Goal: Understand process/instructions

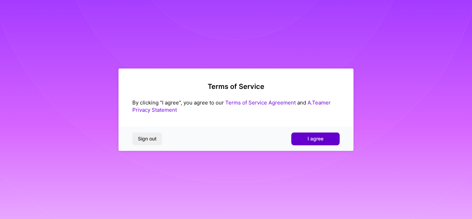
click at [304, 137] on button "I agree" at bounding box center [315, 138] width 48 height 12
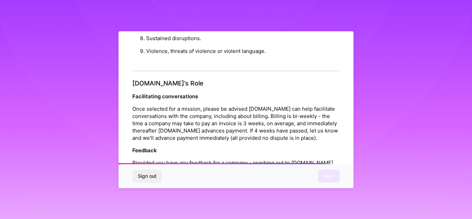
scroll to position [822, 0]
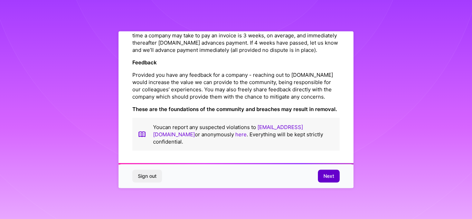
click at [322, 172] on button "Next" at bounding box center [329, 176] width 22 height 12
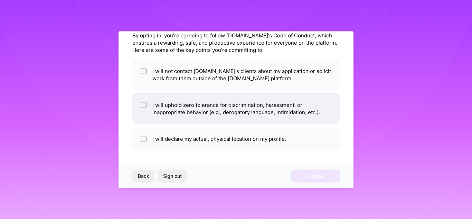
scroll to position [0, 0]
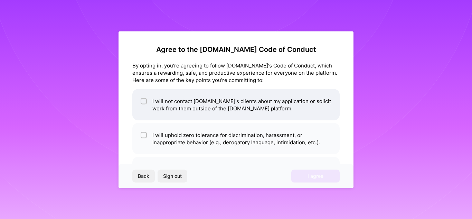
click at [143, 101] on input "checkbox" at bounding box center [144, 101] width 5 height 5
checkbox input "true"
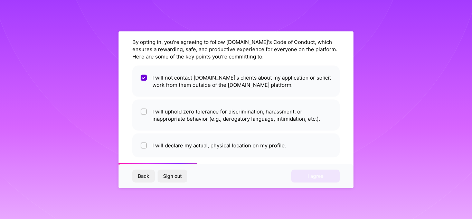
scroll to position [24, 0]
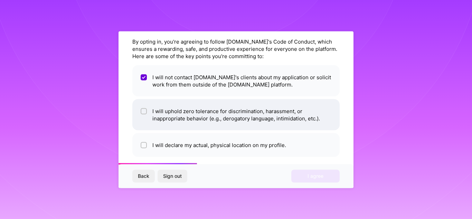
click at [144, 112] on input "checkbox" at bounding box center [144, 111] width 5 height 5
checkbox input "true"
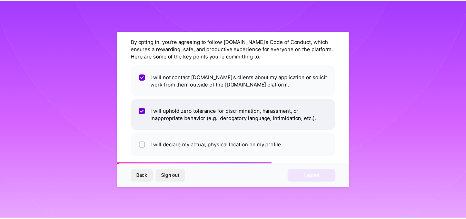
scroll to position [30, 0]
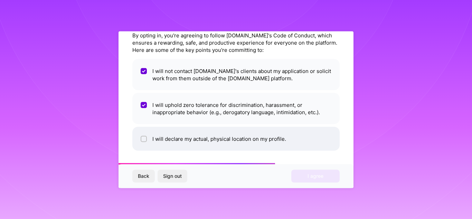
click at [145, 138] on input "checkbox" at bounding box center [144, 138] width 5 height 5
checkbox input "true"
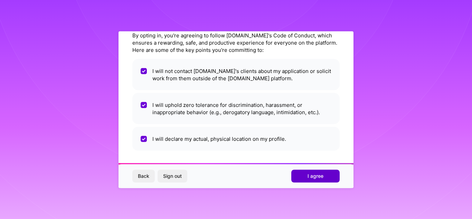
click at [304, 173] on button "I agree" at bounding box center [315, 176] width 48 height 12
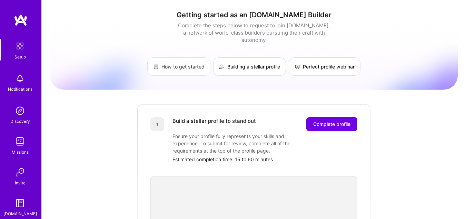
click at [177, 59] on link "How to get started" at bounding box center [178, 66] width 63 height 18
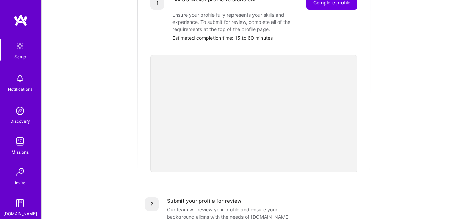
scroll to position [122, 0]
click at [69, 144] on div "Getting started as an [DOMAIN_NAME] Builder Complete the steps below to request…" at bounding box center [254, 148] width 408 height 529
click at [110, 140] on div "Getting started as an [DOMAIN_NAME] Builder Complete the steps below to request…" at bounding box center [254, 148] width 408 height 529
